Goal: Transaction & Acquisition: Purchase product/service

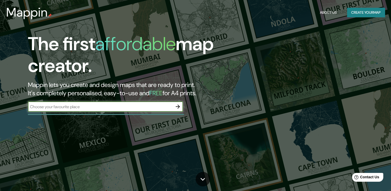
click at [98, 106] on input "text" at bounding box center [100, 107] width 145 height 6
type input "[PERSON_NAME] del rio [GEOGRAPHIC_DATA]"
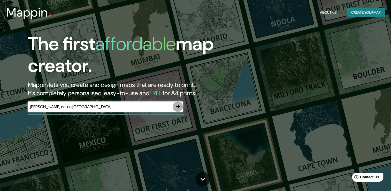
click at [178, 106] on icon "button" at bounding box center [178, 106] width 6 height 6
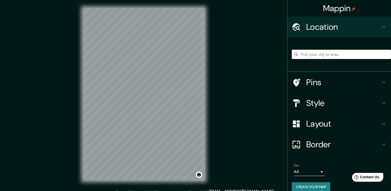
click at [311, 52] on input "Pick your city or area" at bounding box center [341, 54] width 99 height 9
type input "Getafe, [GEOGRAPHIC_DATA], [GEOGRAPHIC_DATA]"
click at [205, 83] on div "© Mapbox © OpenStreetMap Improve this map" at bounding box center [144, 94] width 138 height 188
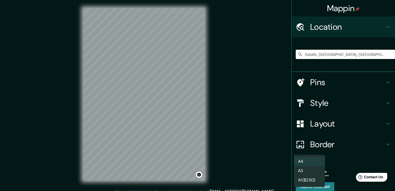
click at [317, 171] on body "Mappin Location [GEOGRAPHIC_DATA], [GEOGRAPHIC_DATA], [GEOGRAPHIC_DATA] [GEOGRA…" at bounding box center [197, 95] width 395 height 191
click at [316, 171] on li "A3" at bounding box center [309, 170] width 31 height 9
type input "a4"
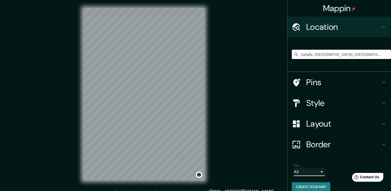
scroll to position [6, 0]
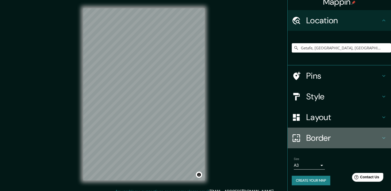
click at [346, 136] on h4 "Border" at bounding box center [343, 137] width 74 height 10
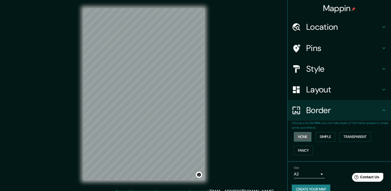
click at [303, 137] on button "None" at bounding box center [303, 137] width 18 height 10
click at [342, 88] on h4 "Layout" at bounding box center [343, 89] width 74 height 10
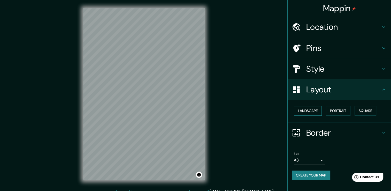
click at [312, 110] on button "Landscape" at bounding box center [308, 111] width 28 height 10
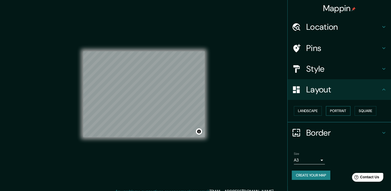
click at [342, 112] on button "Portrait" at bounding box center [338, 111] width 25 height 10
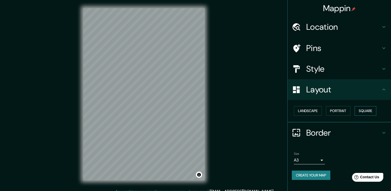
click at [374, 112] on button "Square" at bounding box center [365, 111] width 22 height 10
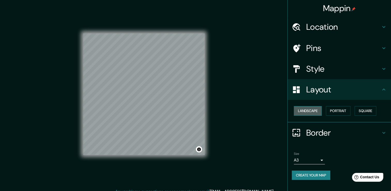
click at [304, 112] on button "Landscape" at bounding box center [308, 111] width 28 height 10
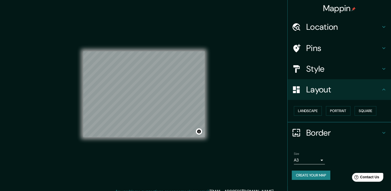
click at [356, 73] on h4 "Style" at bounding box center [343, 69] width 74 height 10
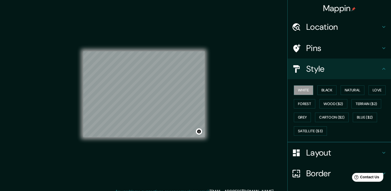
click at [356, 73] on h4 "Style" at bounding box center [343, 69] width 74 height 10
click at [363, 52] on h4 "Pins" at bounding box center [343, 48] width 74 height 10
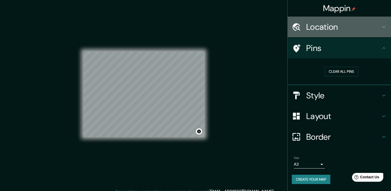
click at [362, 28] on h4 "Location" at bounding box center [343, 27] width 74 height 10
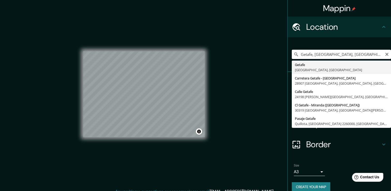
click at [357, 55] on input "Getafe, [GEOGRAPHIC_DATA], [GEOGRAPHIC_DATA]" at bounding box center [341, 54] width 99 height 9
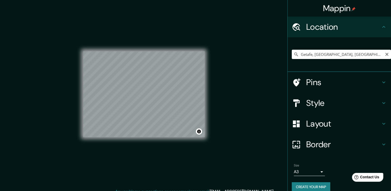
click at [322, 81] on h4 "Pins" at bounding box center [343, 82] width 74 height 10
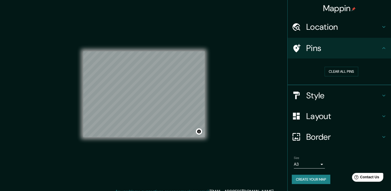
click at [325, 95] on h4 "Style" at bounding box center [343, 95] width 74 height 10
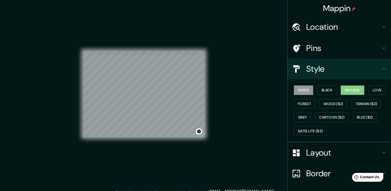
click at [349, 90] on button "Natural" at bounding box center [352, 90] width 24 height 10
click at [368, 103] on button "Terrain ($2)" at bounding box center [366, 104] width 30 height 10
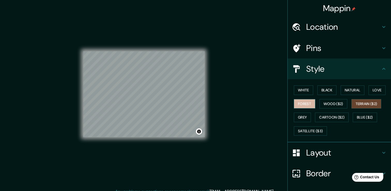
click at [305, 104] on button "Forest" at bounding box center [304, 104] width 21 height 10
click at [324, 104] on button "Wood ($2)" at bounding box center [333, 104] width 28 height 10
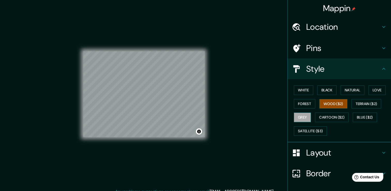
click at [295, 115] on button "Grey" at bounding box center [302, 117] width 17 height 10
click at [333, 119] on button "Cartoon ($2)" at bounding box center [332, 117] width 34 height 10
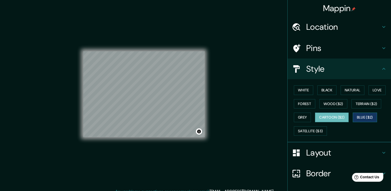
click at [354, 117] on button "Blue ($2)" at bounding box center [365, 117] width 24 height 10
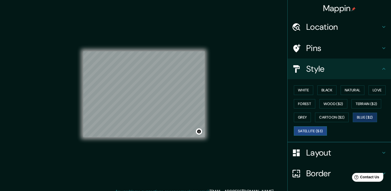
click at [314, 135] on button "Satellite ($3)" at bounding box center [310, 131] width 33 height 10
click at [365, 103] on button "Terrain ($2)" at bounding box center [366, 104] width 30 height 10
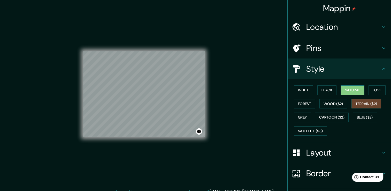
click at [347, 89] on button "Natural" at bounding box center [352, 90] width 24 height 10
click at [308, 90] on button "White" at bounding box center [303, 90] width 19 height 10
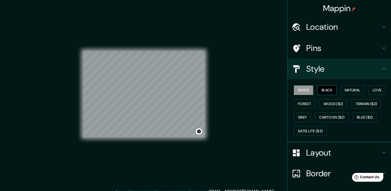
click at [317, 89] on button "Black" at bounding box center [326, 90] width 19 height 10
click at [347, 92] on button "Natural" at bounding box center [352, 90] width 24 height 10
